Goal: Understand process/instructions: Learn how to perform a task or action

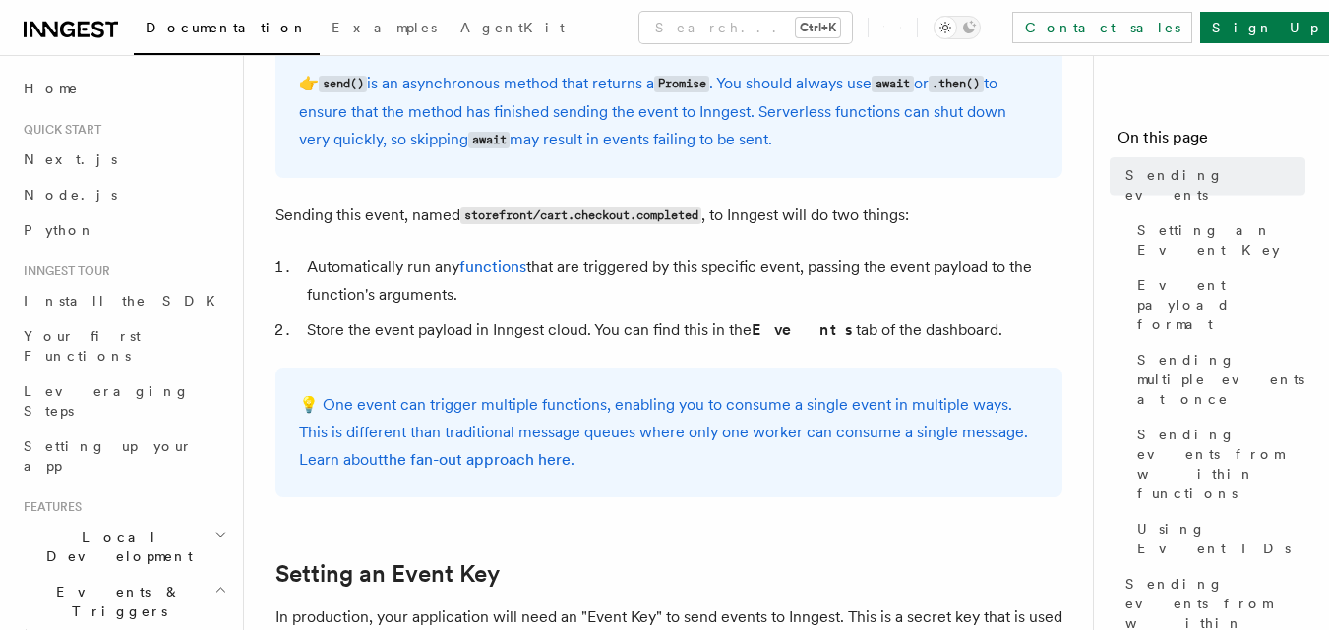
scroll to position [1025, 0]
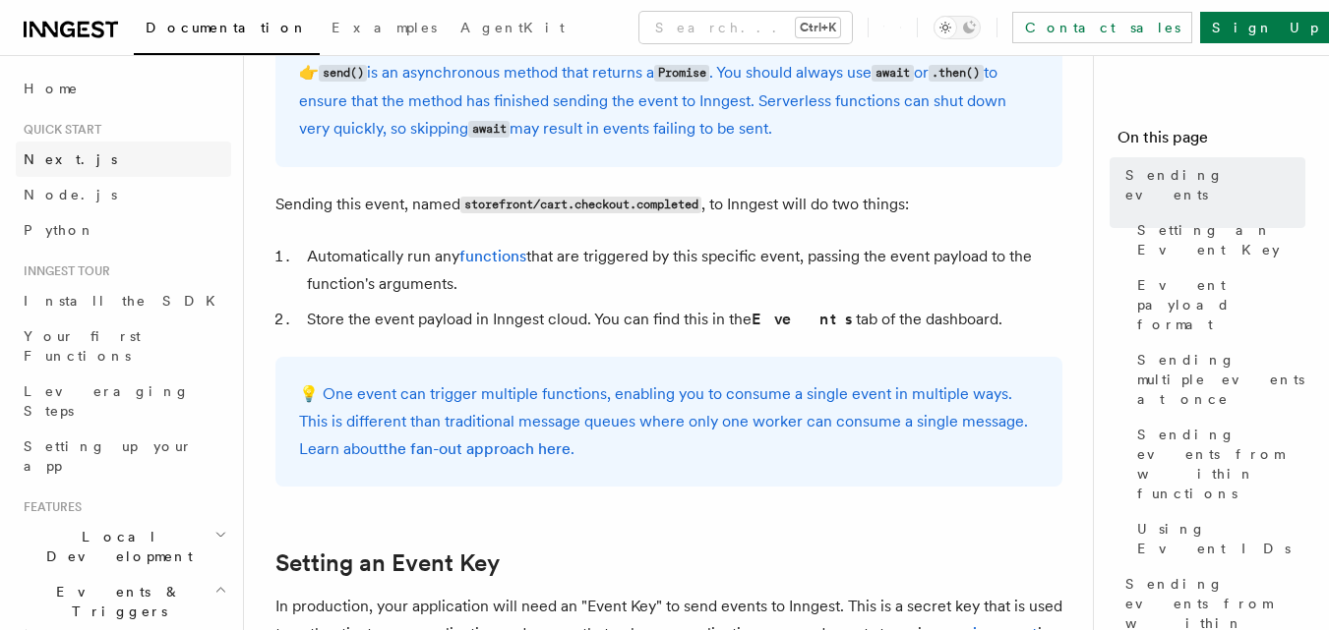
click at [44, 158] on span "Next.js" at bounding box center [70, 159] width 93 height 16
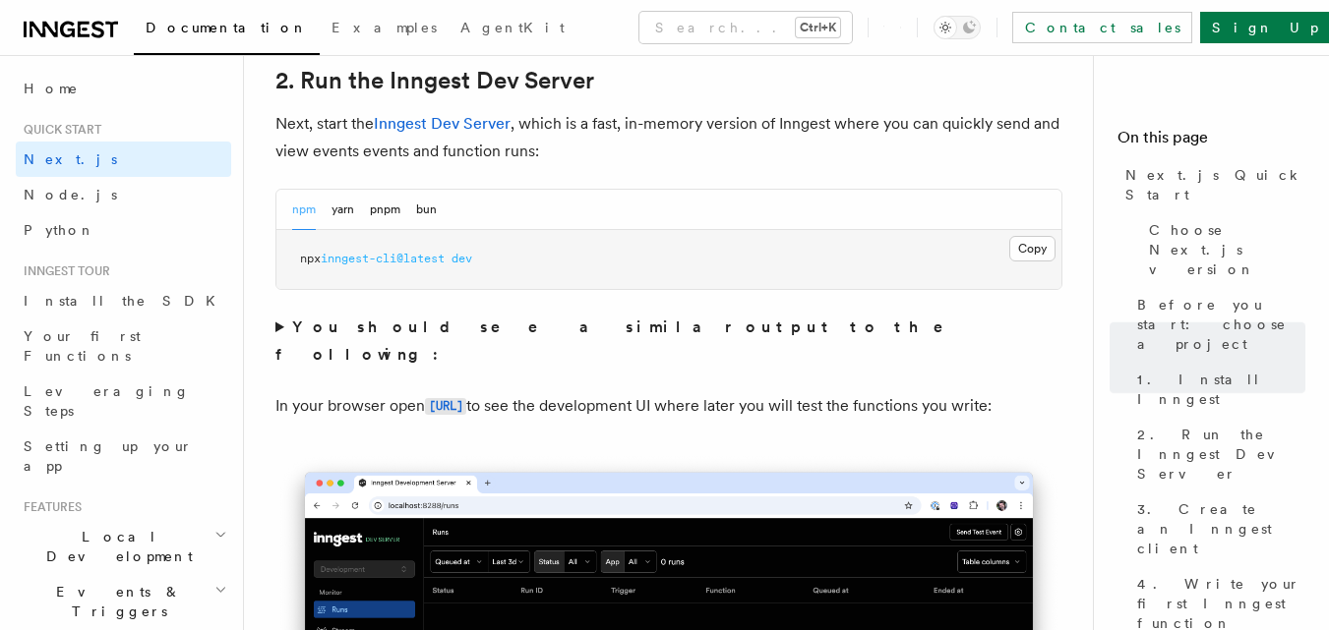
scroll to position [1391, 0]
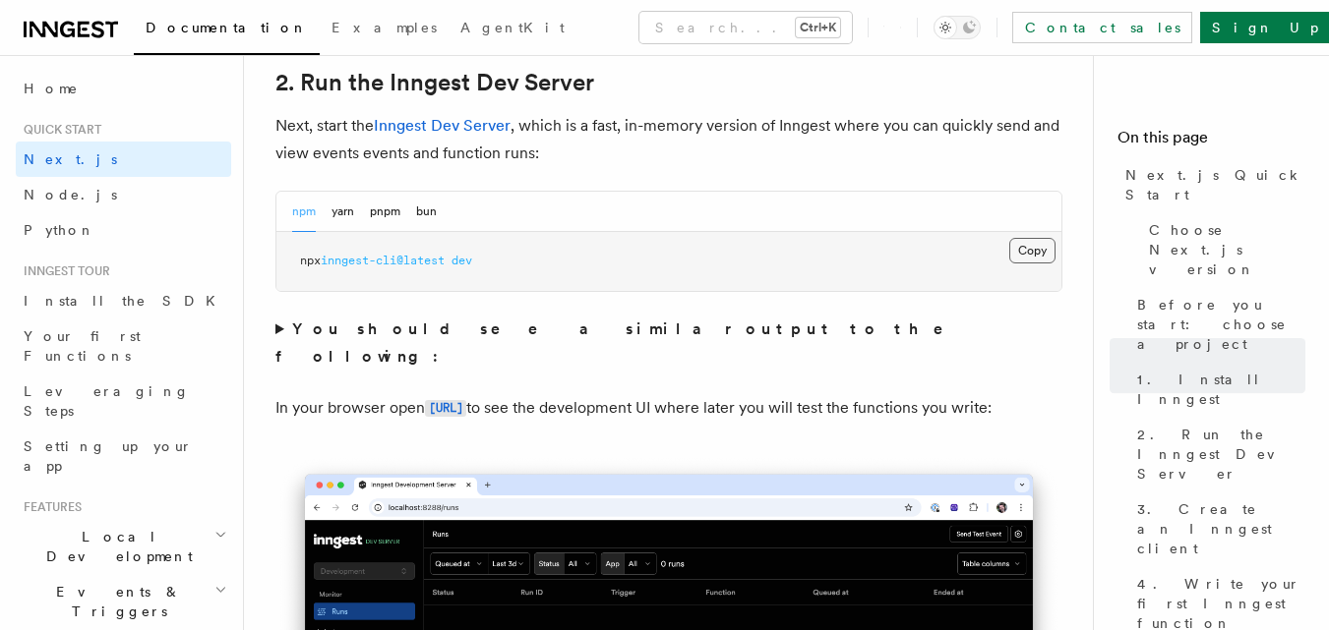
click at [1041, 250] on button "Copy Copied" at bounding box center [1032, 251] width 46 height 26
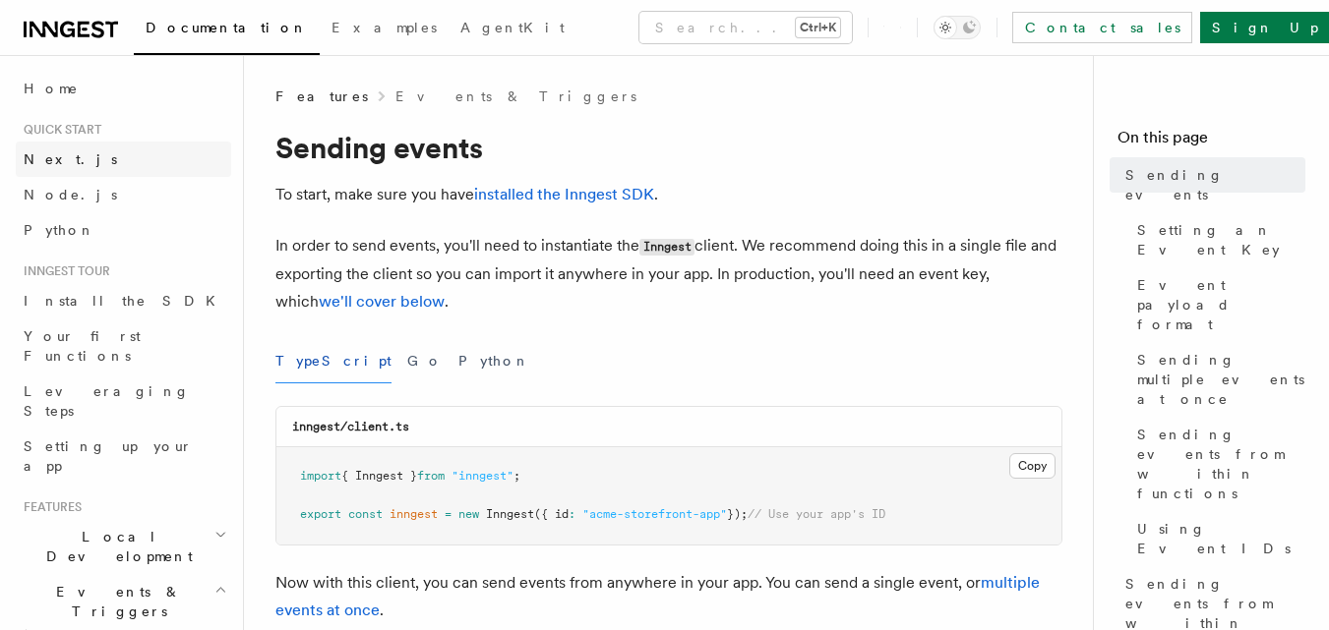
click at [16, 163] on span at bounding box center [16, 159] width 1 height 35
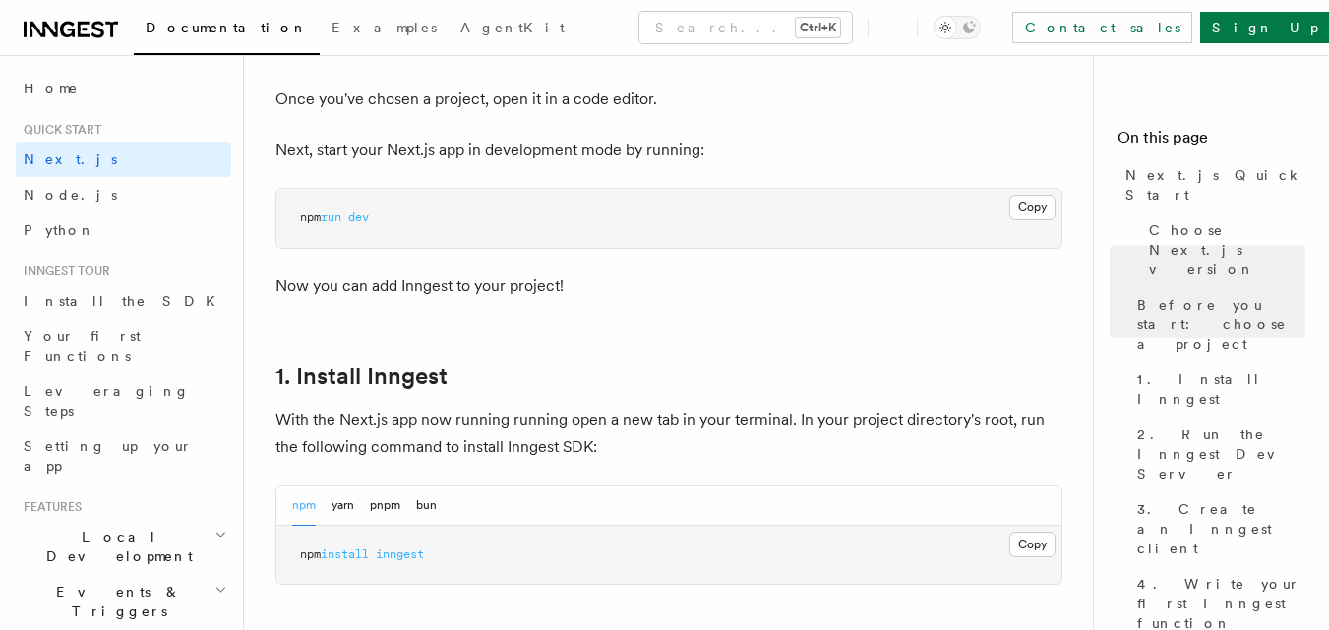
scroll to position [818, 0]
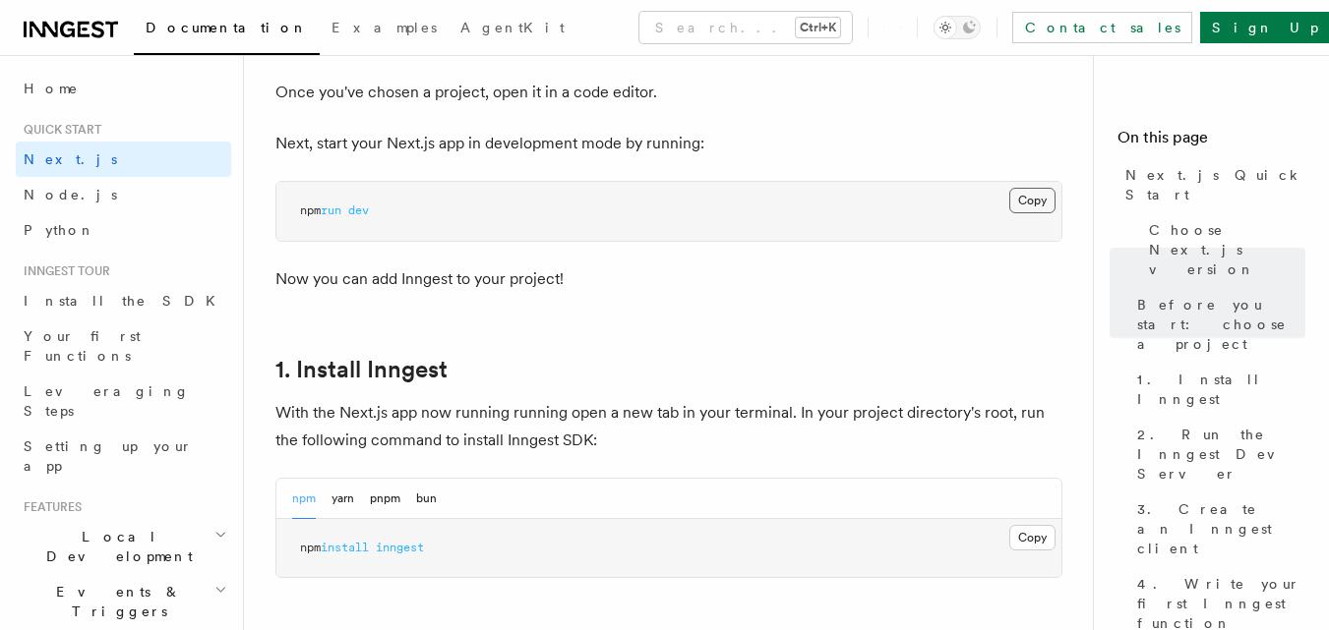
click at [1028, 198] on button "Copy Copied" at bounding box center [1032, 201] width 46 height 26
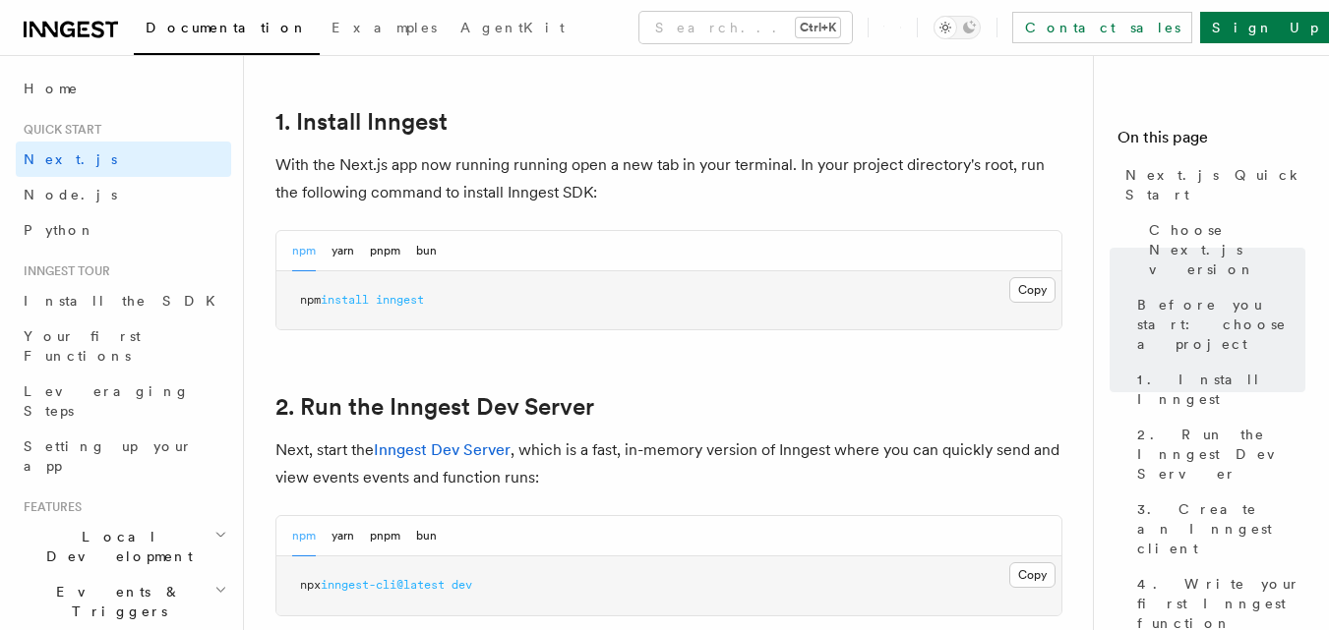
scroll to position [1074, 0]
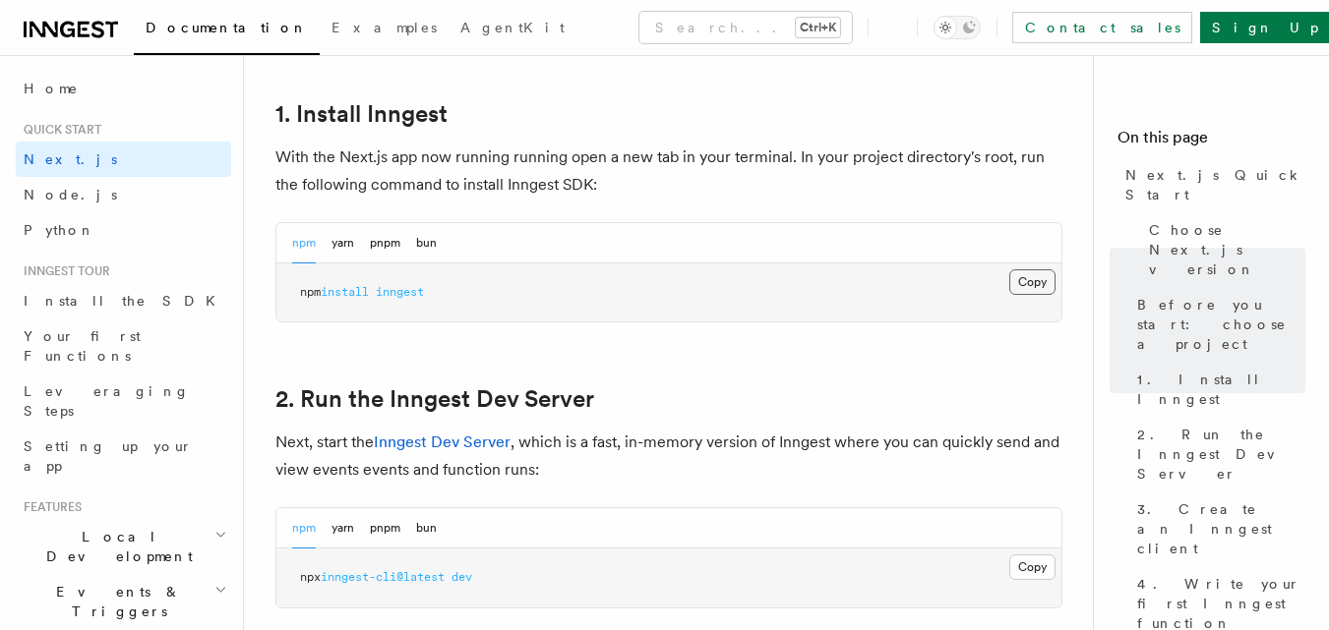
click at [1038, 290] on button "Copy Copied" at bounding box center [1032, 282] width 46 height 26
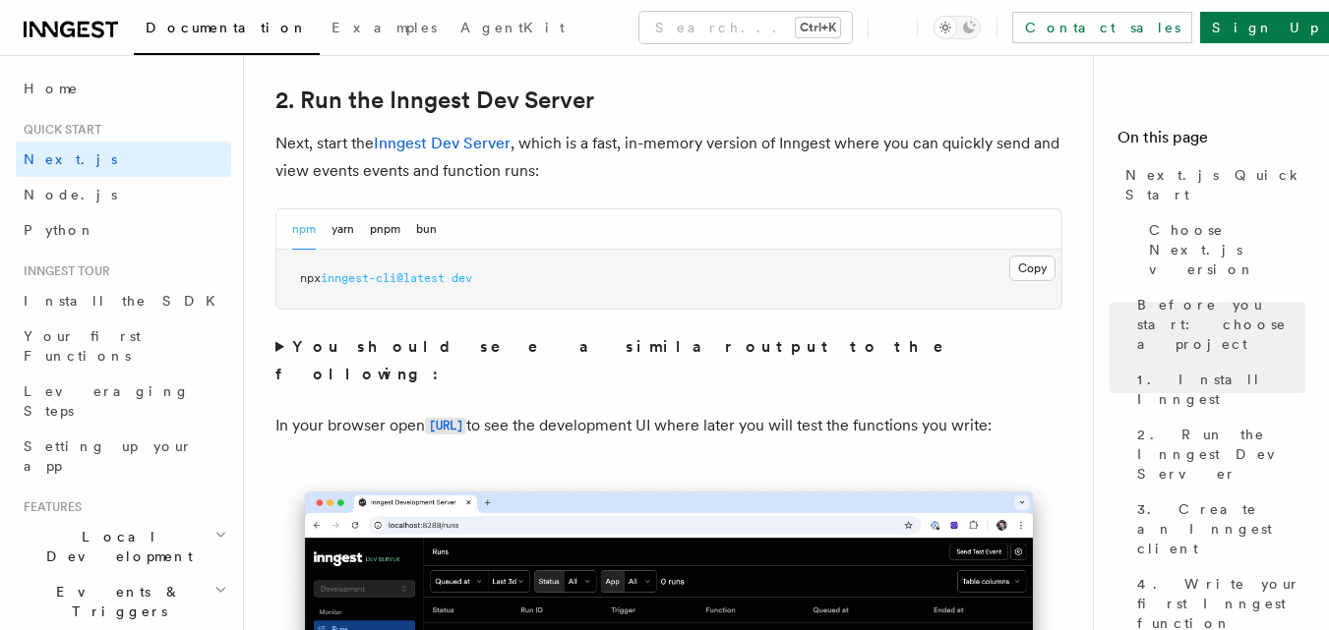
scroll to position [1371, 0]
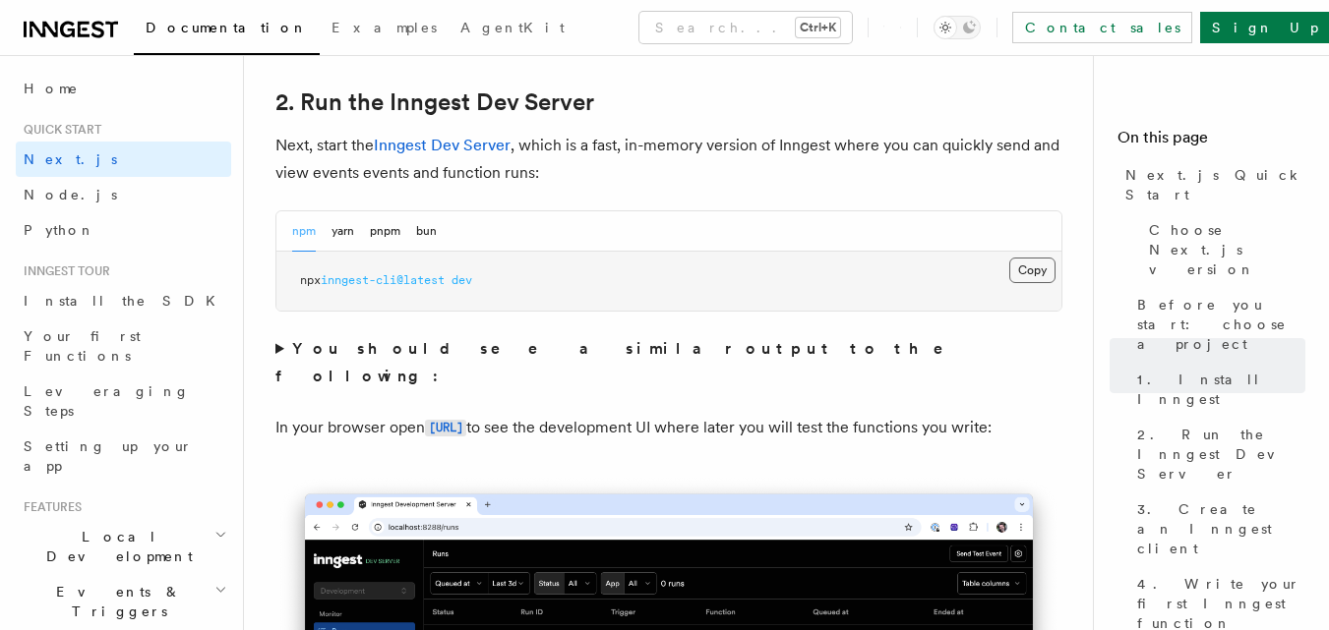
click at [1027, 276] on button "Copy Copied" at bounding box center [1032, 271] width 46 height 26
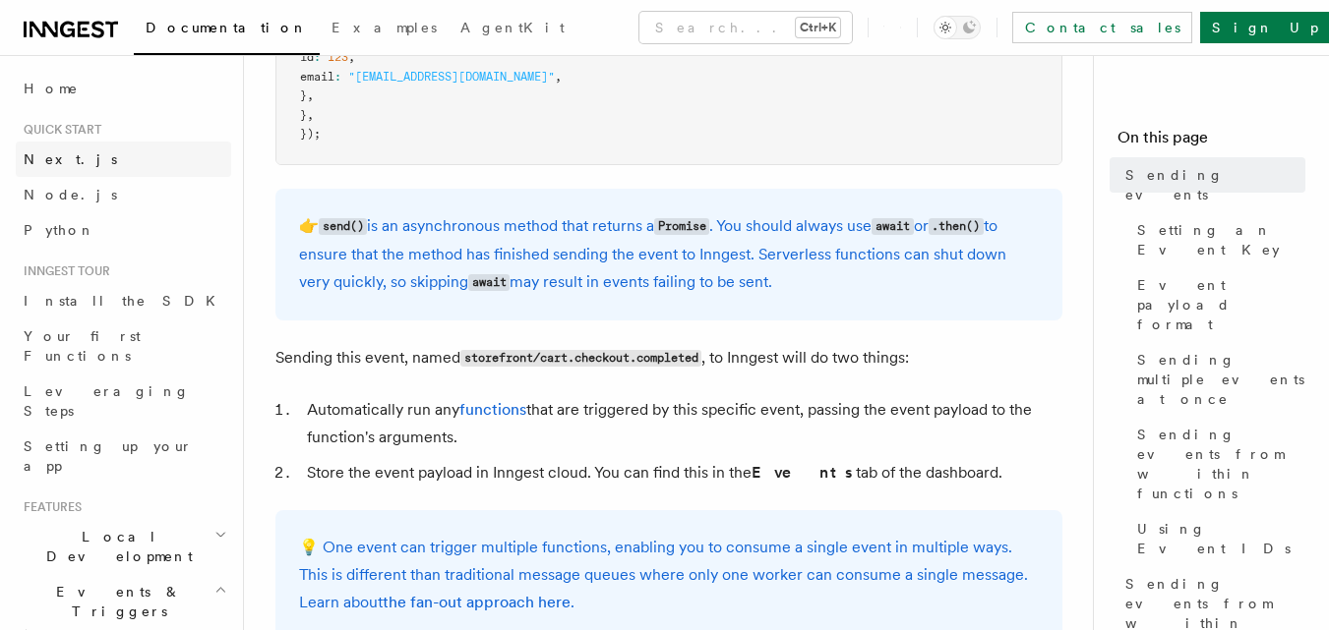
click at [171, 175] on link "Next.js" at bounding box center [123, 159] width 215 height 35
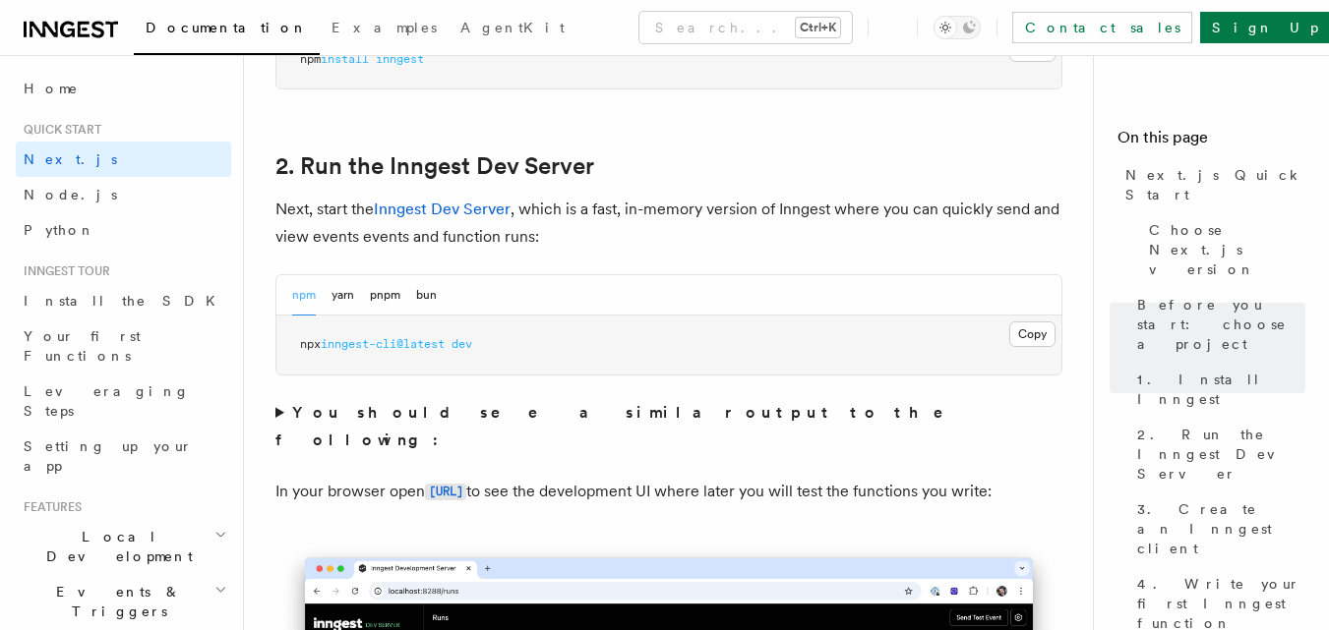
scroll to position [1350, 0]
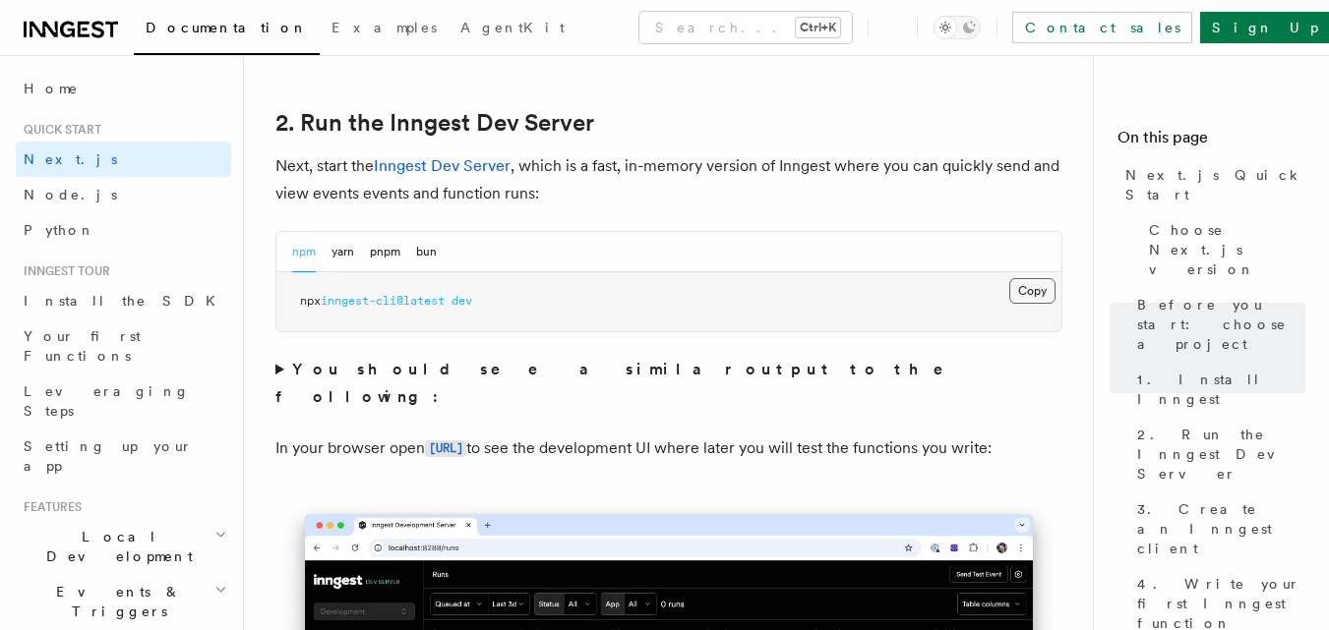
click at [1019, 288] on button "Copy Copied" at bounding box center [1032, 291] width 46 height 26
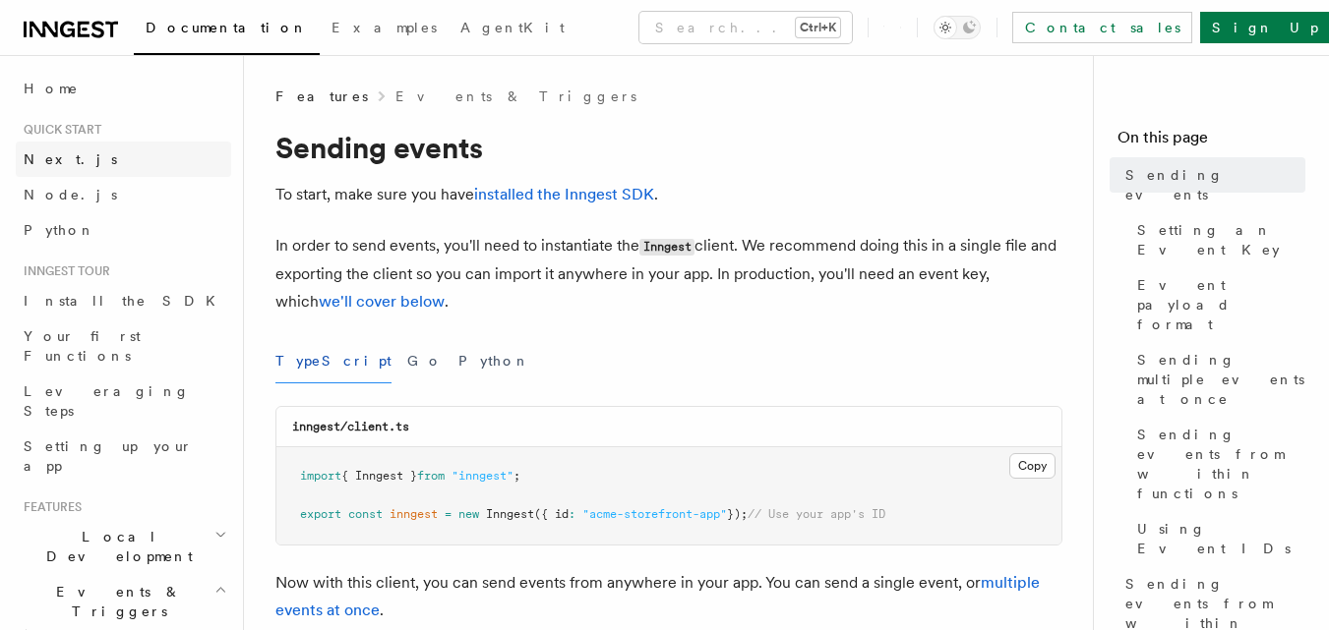
click at [79, 151] on link "Next.js" at bounding box center [123, 159] width 215 height 35
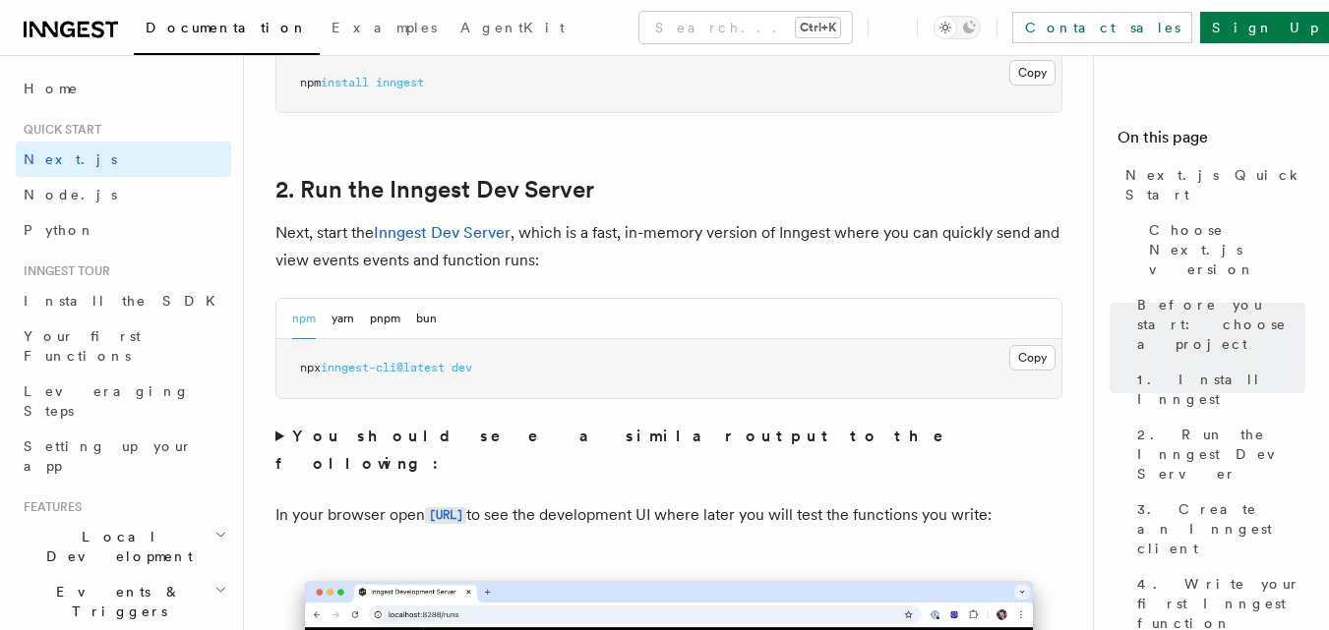
scroll to position [1289, 0]
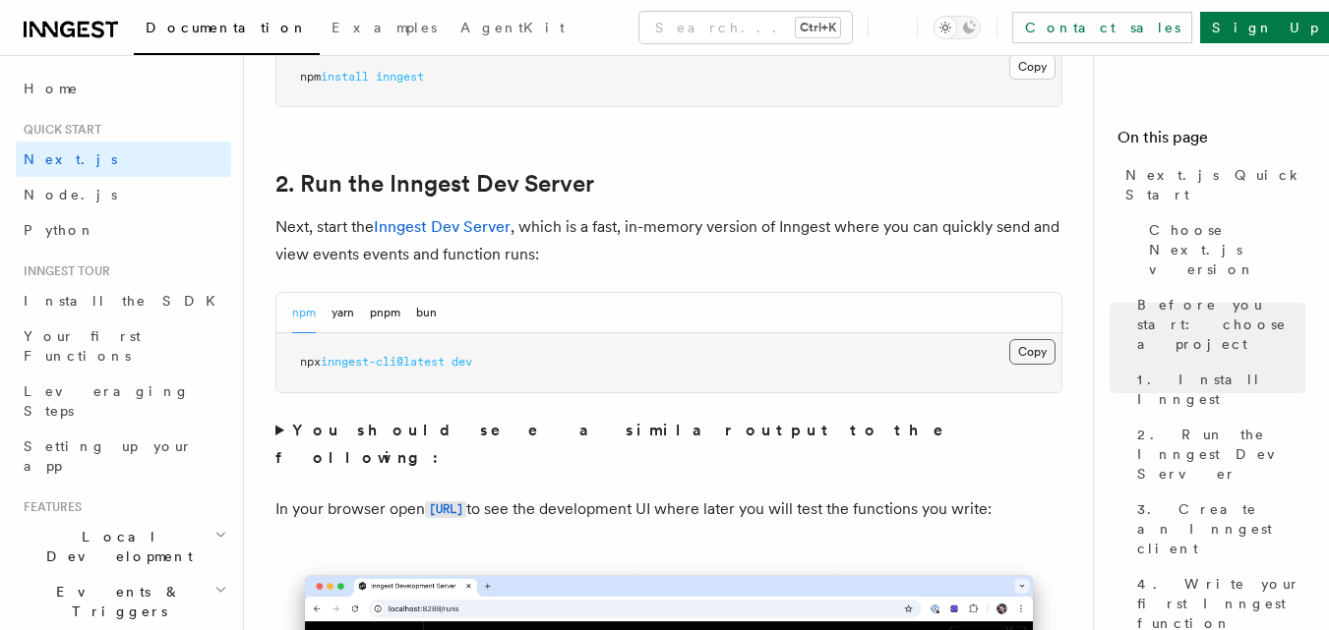
click at [1030, 350] on button "Copy Copied" at bounding box center [1032, 352] width 46 height 26
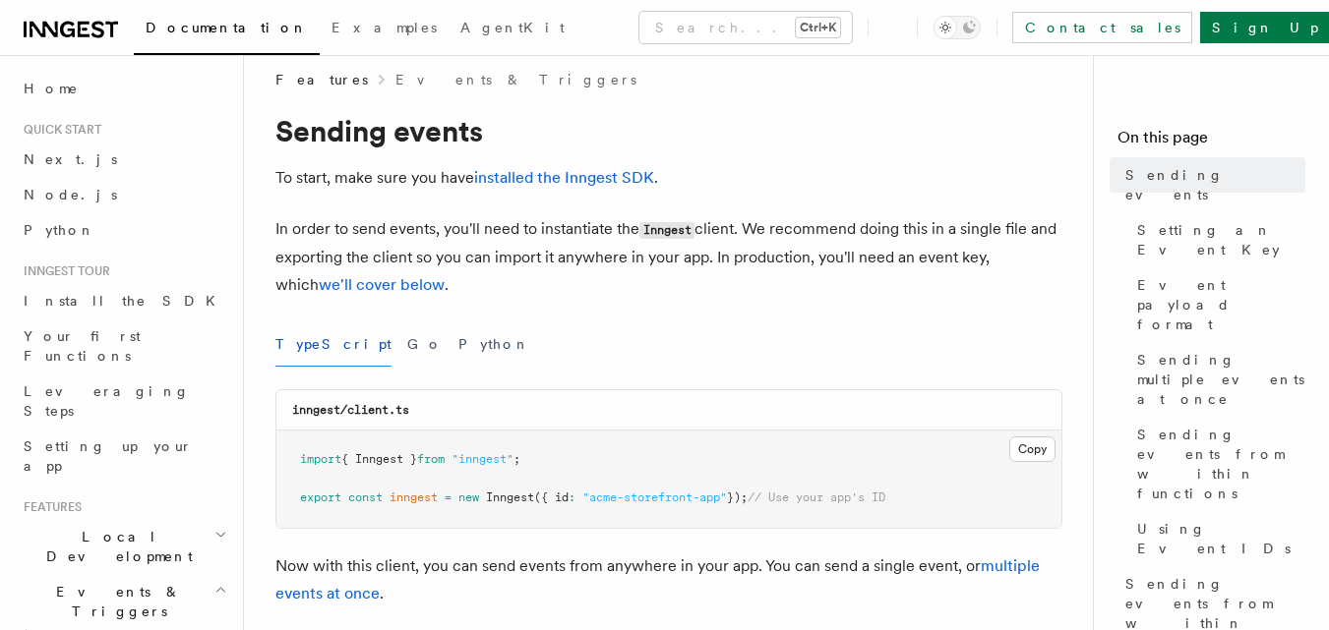
scroll to position [56, 0]
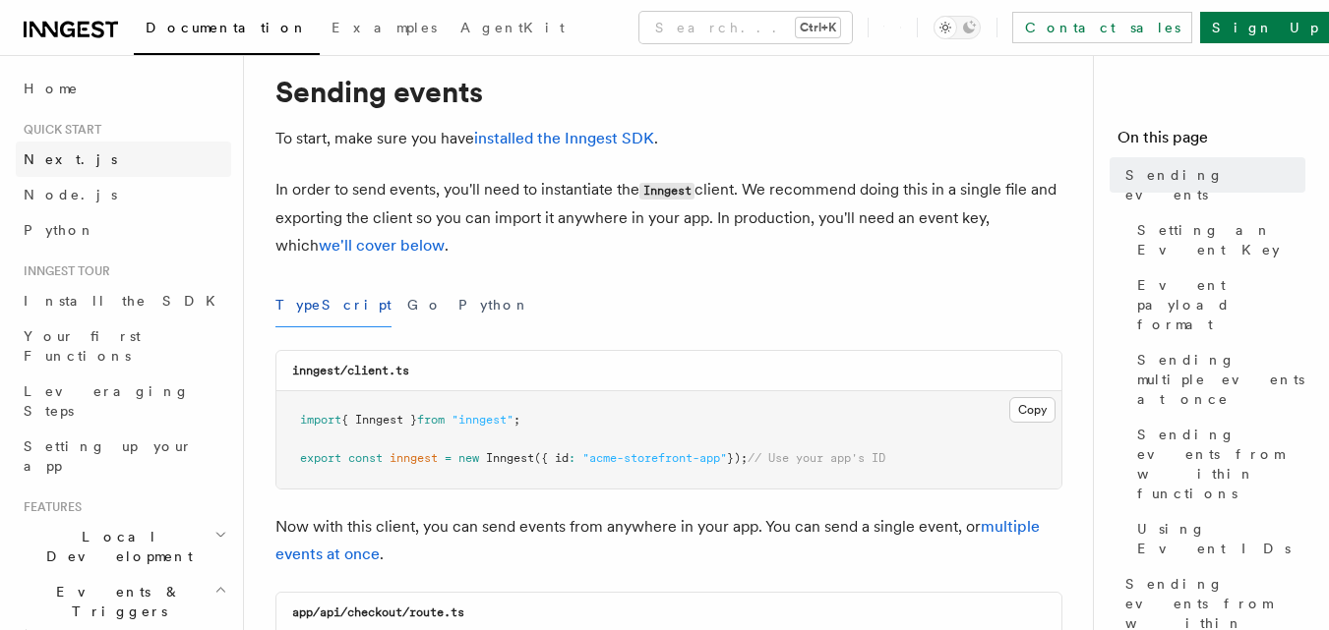
click at [56, 155] on span "Next.js" at bounding box center [70, 159] width 93 height 16
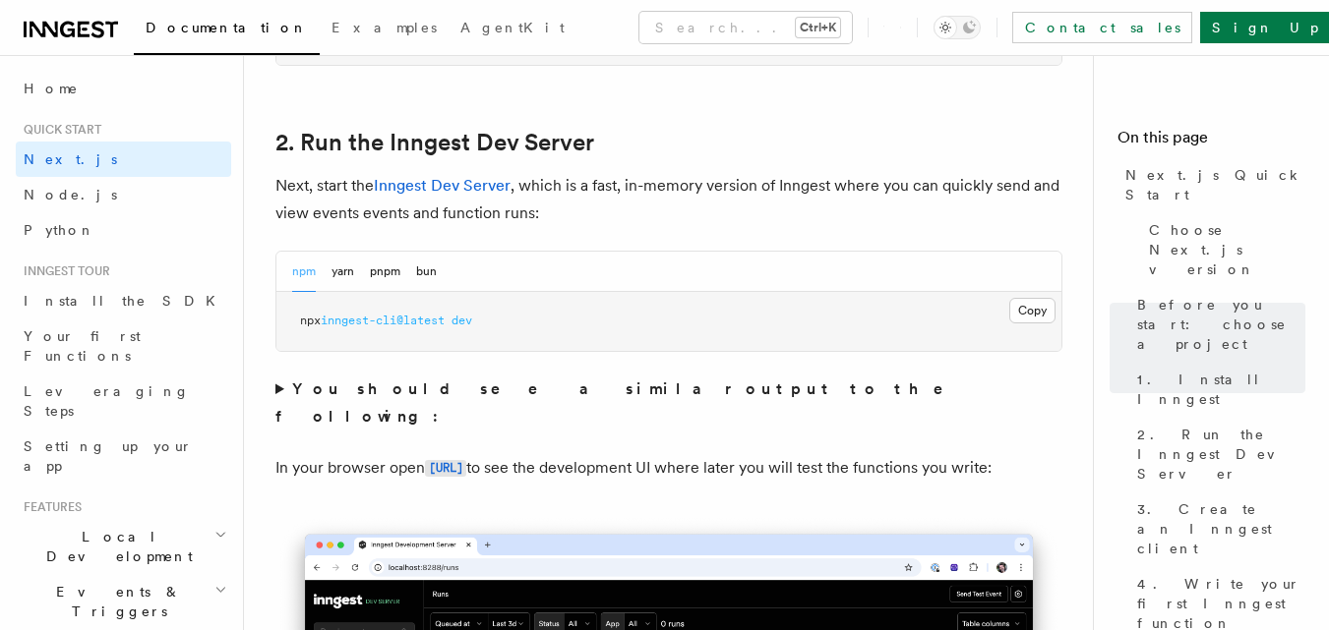
scroll to position [1326, 0]
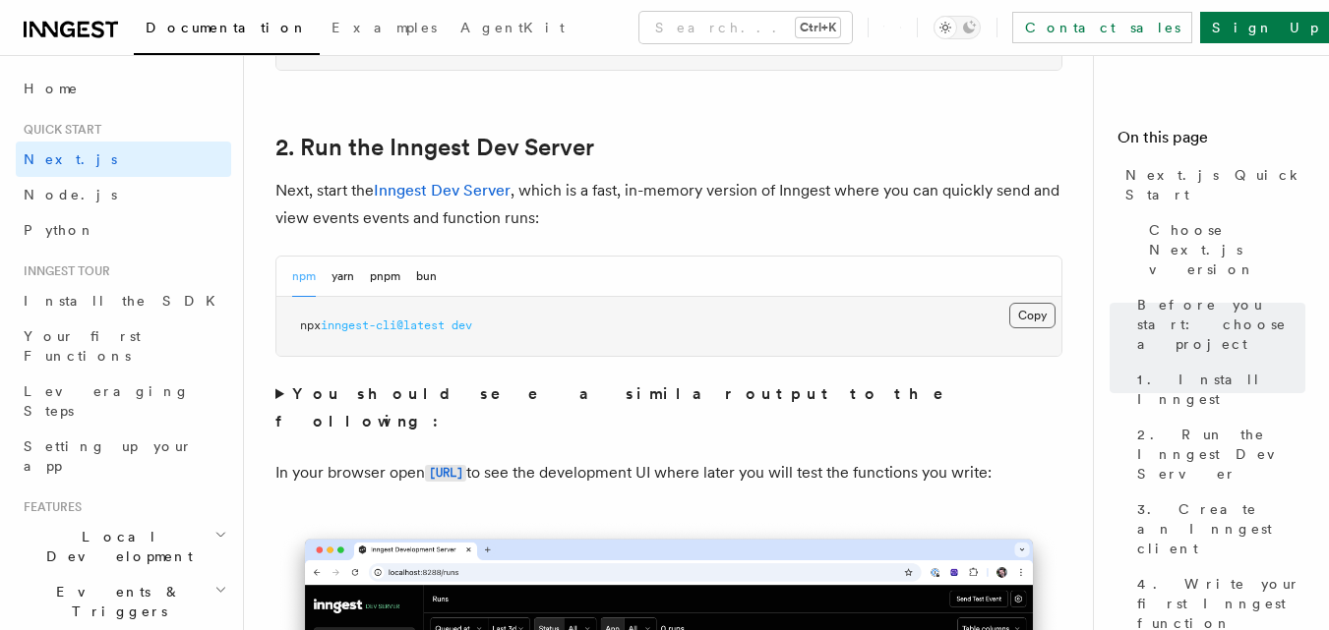
click at [1035, 318] on button "Copy Copied" at bounding box center [1032, 316] width 46 height 26
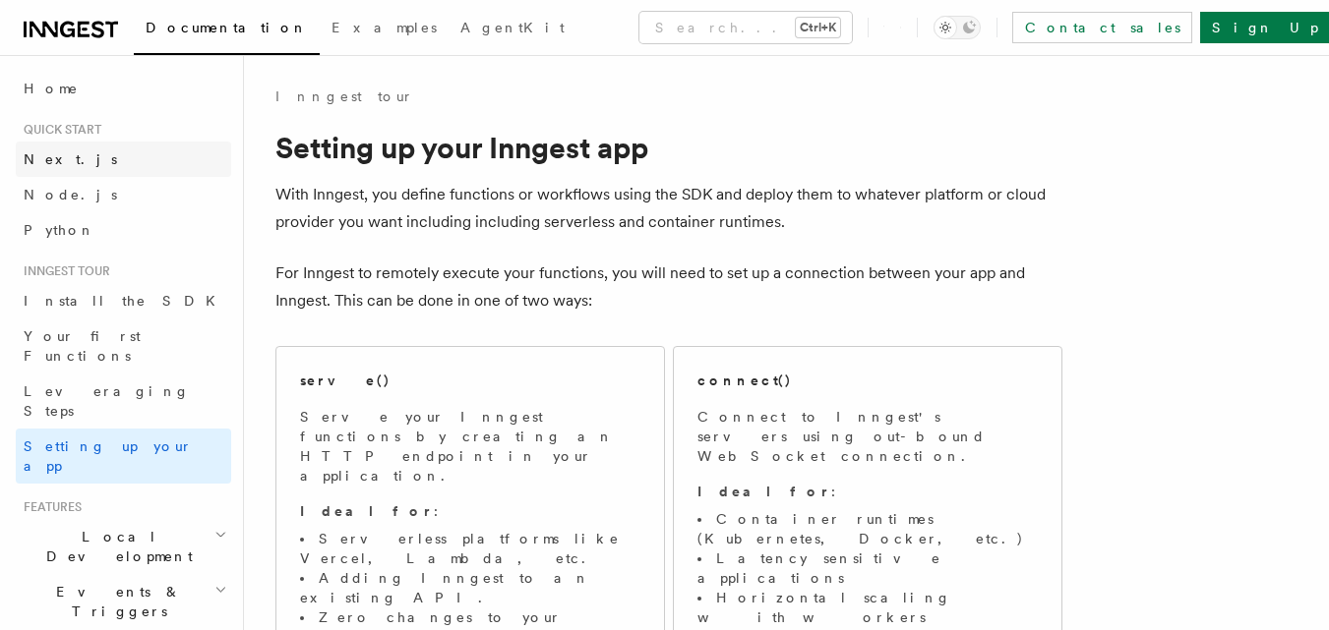
click at [48, 160] on span "Next.js" at bounding box center [70, 159] width 93 height 16
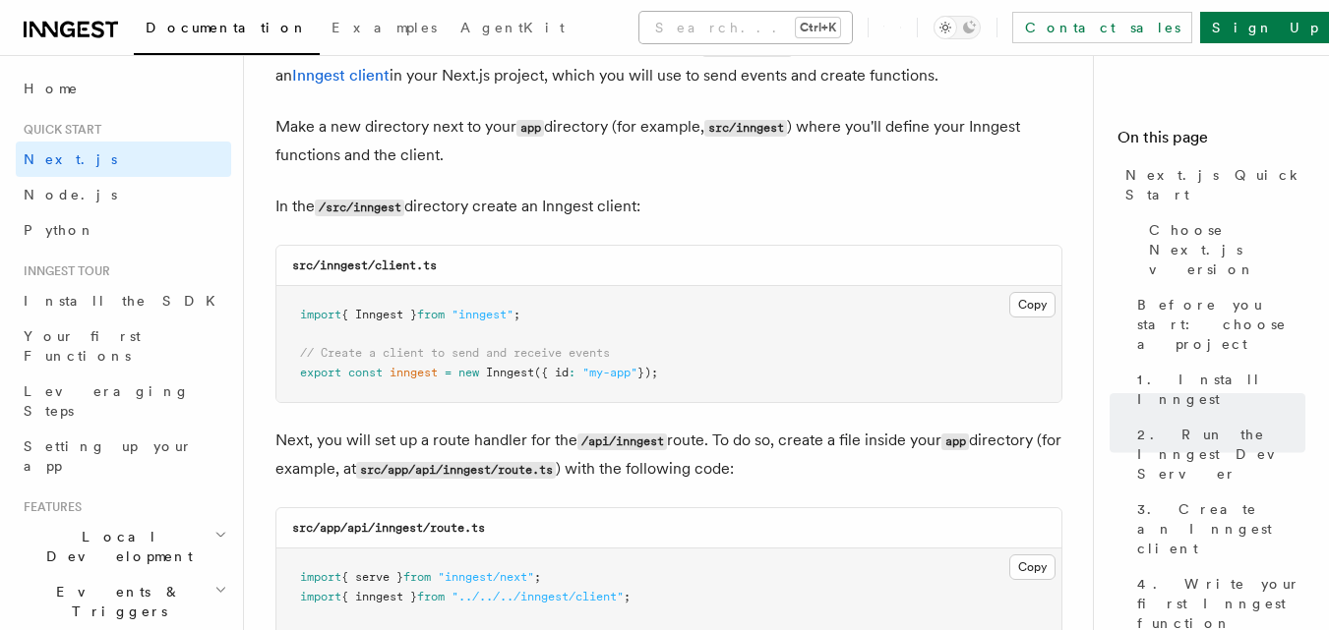
scroll to position [2410, 0]
click at [1041, 309] on button "Copy Copied" at bounding box center [1032, 306] width 46 height 26
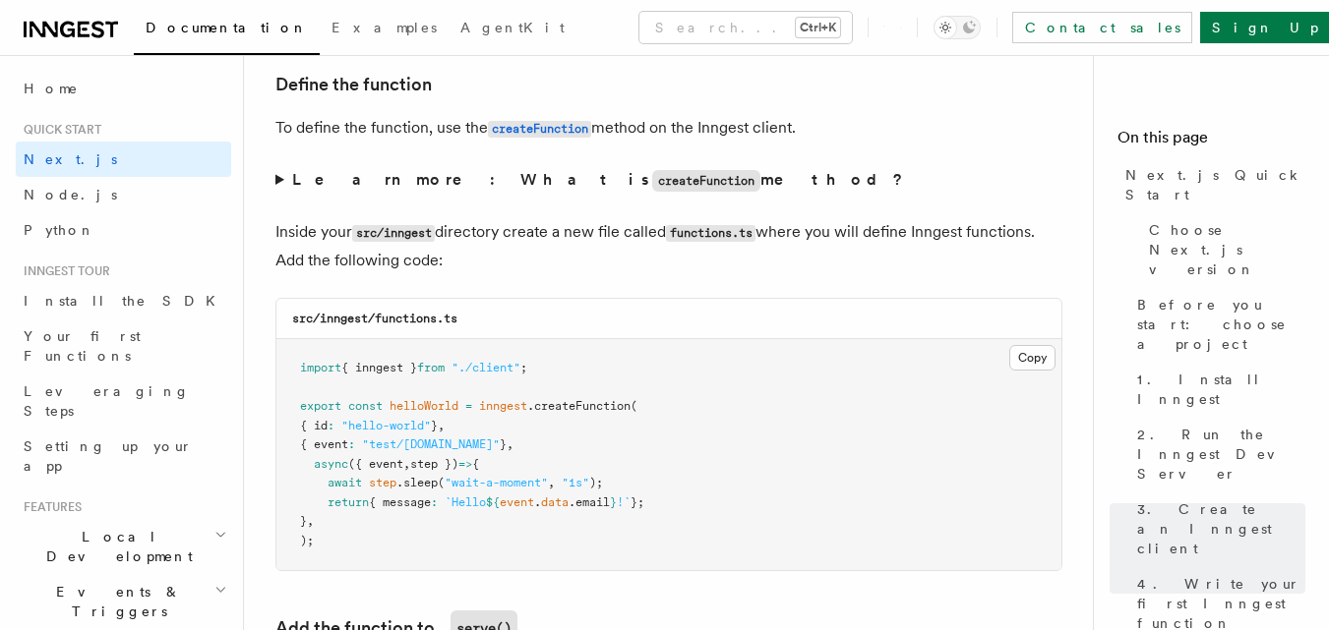
scroll to position [3350, 0]
click at [1032, 360] on button "Copy Copied" at bounding box center [1032, 359] width 46 height 26
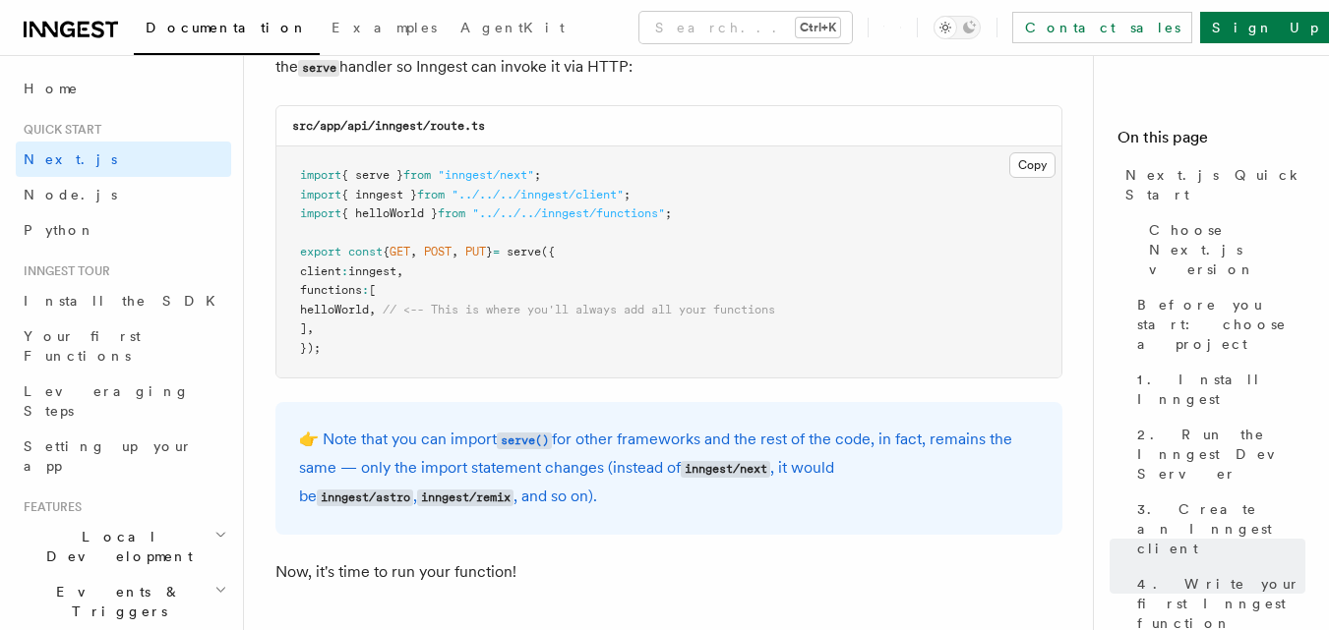
scroll to position [3984, 0]
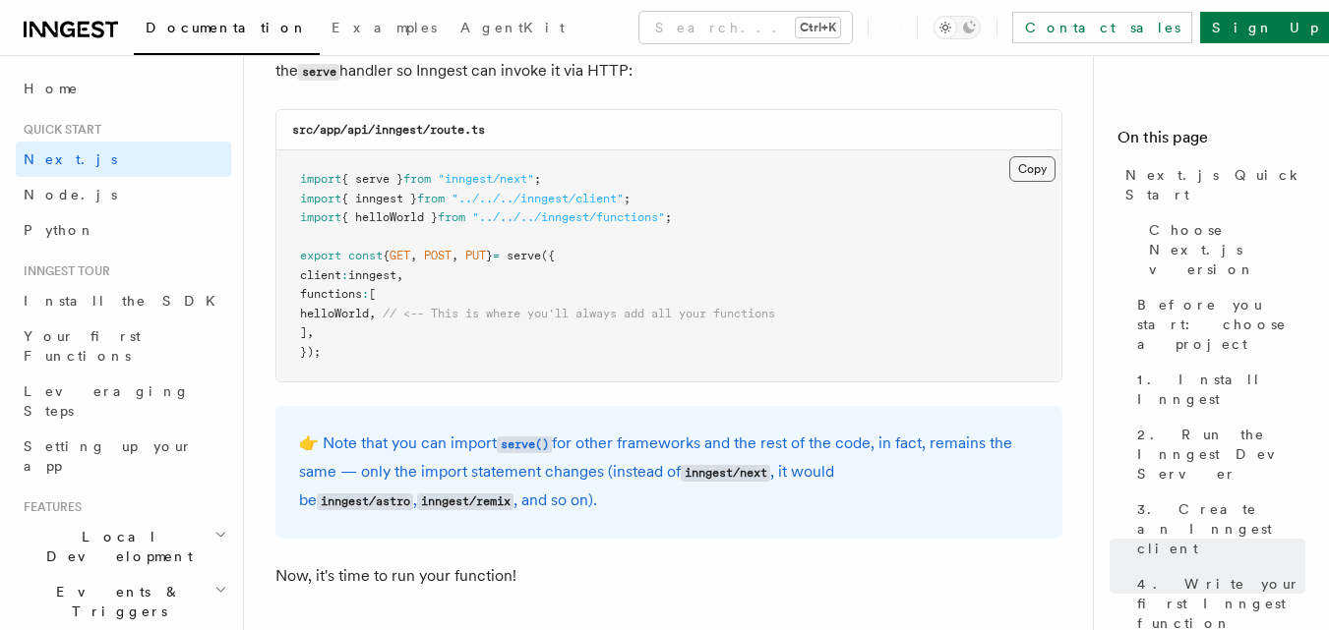
click at [1026, 163] on button "Copy Copied" at bounding box center [1032, 169] width 46 height 26
click at [1018, 168] on button "Copy Copied" at bounding box center [1032, 169] width 46 height 26
